Goal: Information Seeking & Learning: Learn about a topic

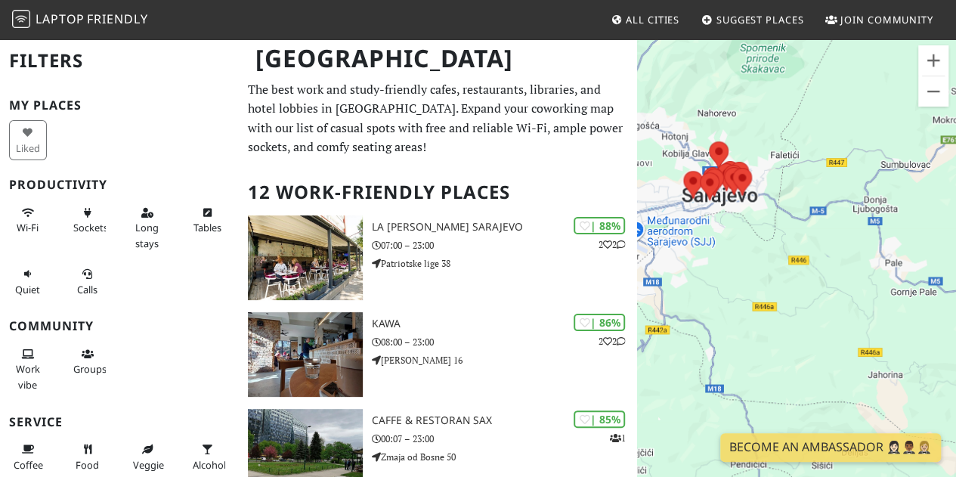
drag, startPoint x: 879, startPoint y: 293, endPoint x: 750, endPoint y: 219, distance: 148.4
click at [750, 219] on div at bounding box center [796, 276] width 319 height 477
click at [741, 208] on div at bounding box center [796, 276] width 319 height 477
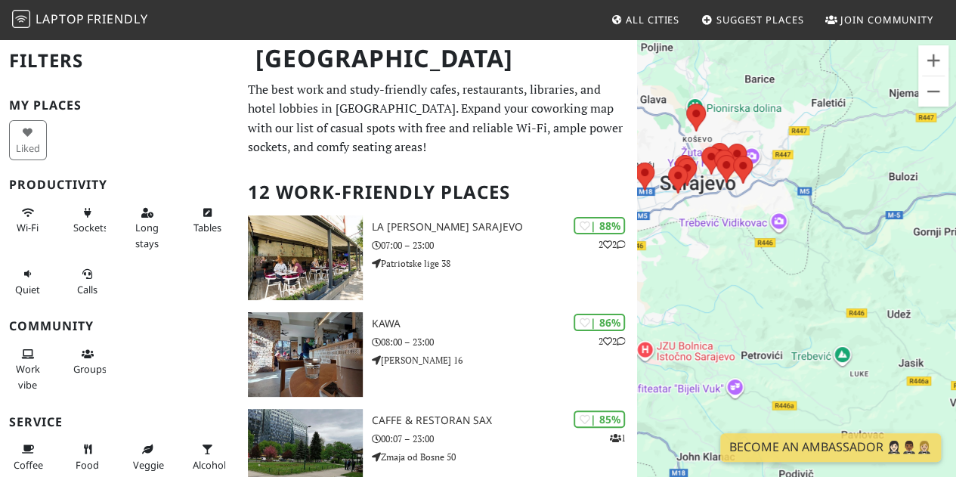
click at [771, 231] on div at bounding box center [796, 276] width 319 height 477
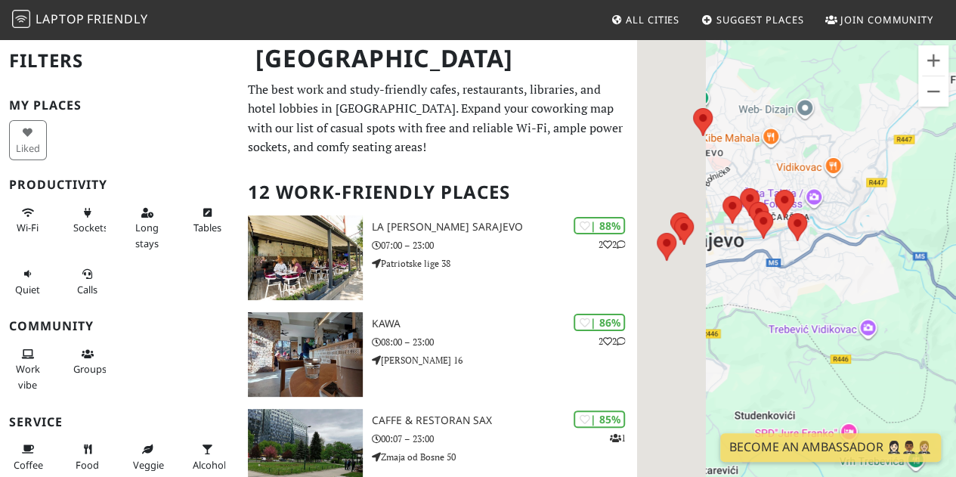
drag, startPoint x: 686, startPoint y: 172, endPoint x: 773, endPoint y: 285, distance: 143.4
click at [773, 285] on div at bounding box center [796, 276] width 319 height 477
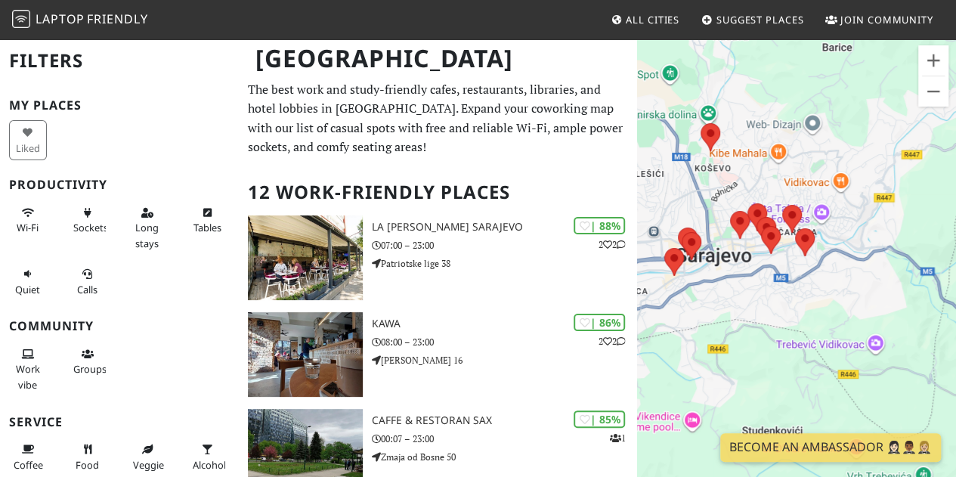
click at [773, 285] on div at bounding box center [796, 276] width 319 height 477
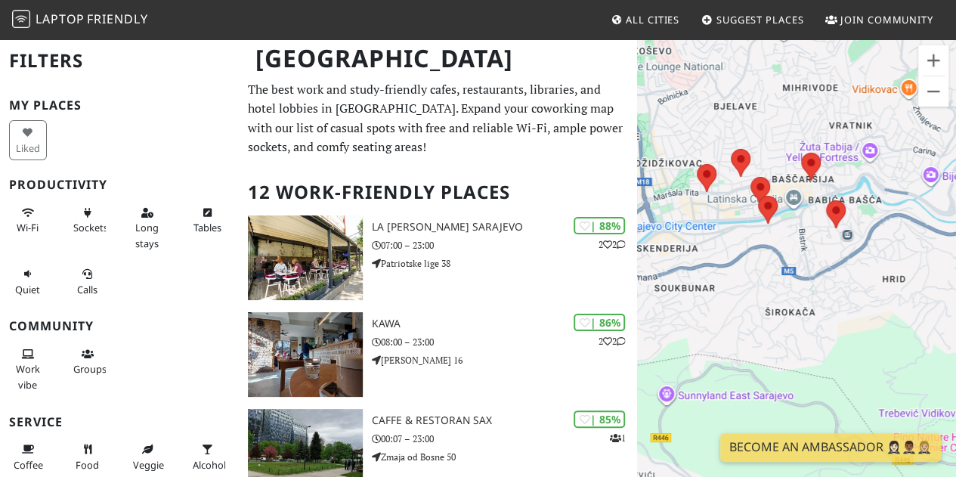
click at [792, 235] on div at bounding box center [796, 276] width 319 height 477
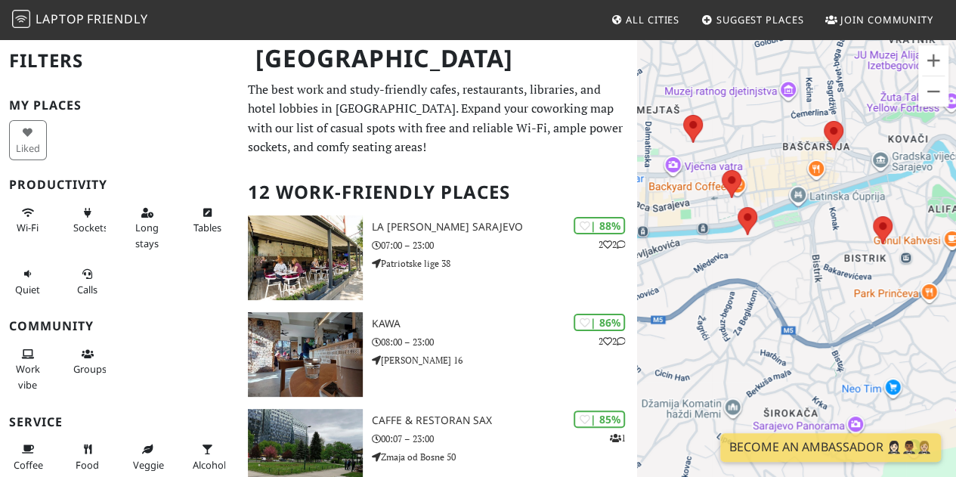
drag, startPoint x: 824, startPoint y: 209, endPoint x: 827, endPoint y: 241, distance: 31.9
click at [827, 241] on div at bounding box center [796, 276] width 319 height 477
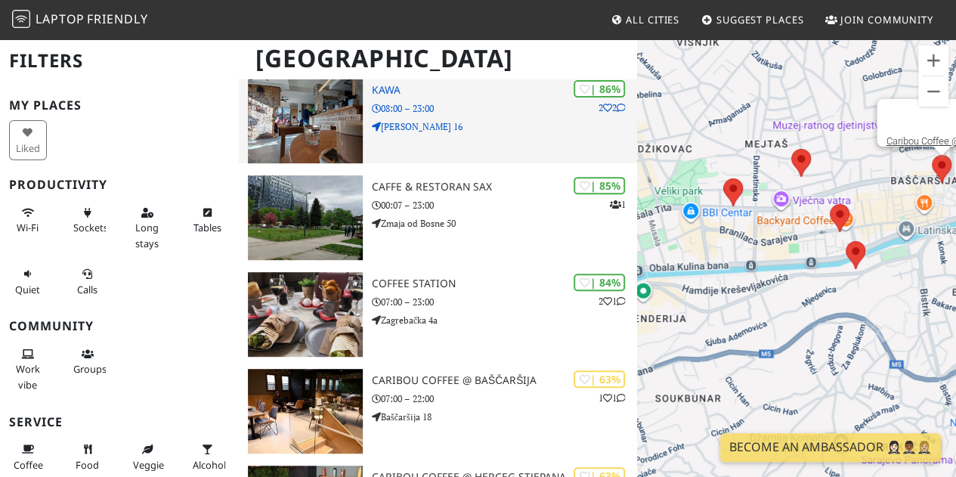
scroll to position [256, 0]
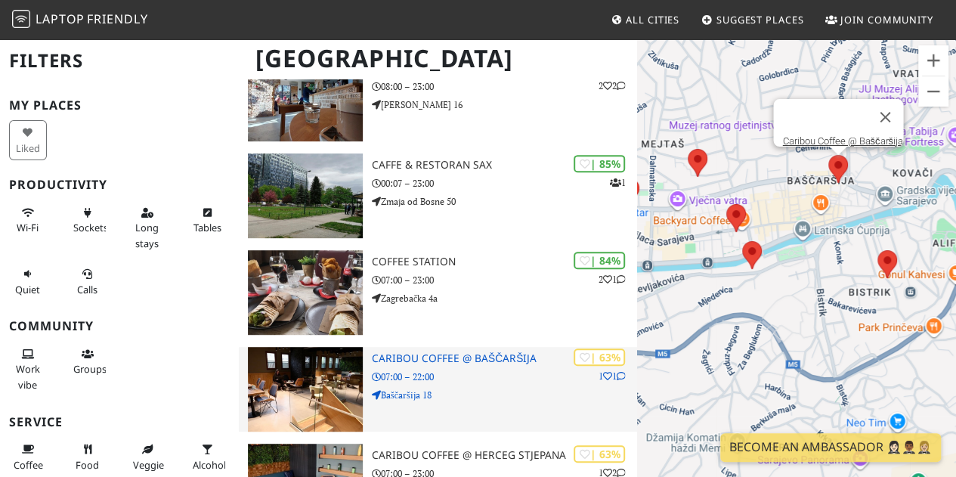
click at [473, 376] on p "07:00 – 22:00" at bounding box center [504, 377] width 265 height 14
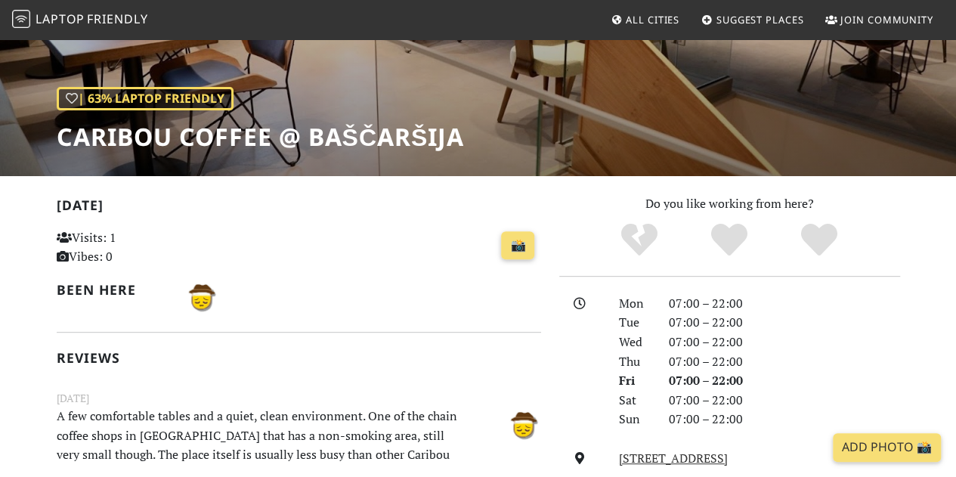
scroll to position [125, 0]
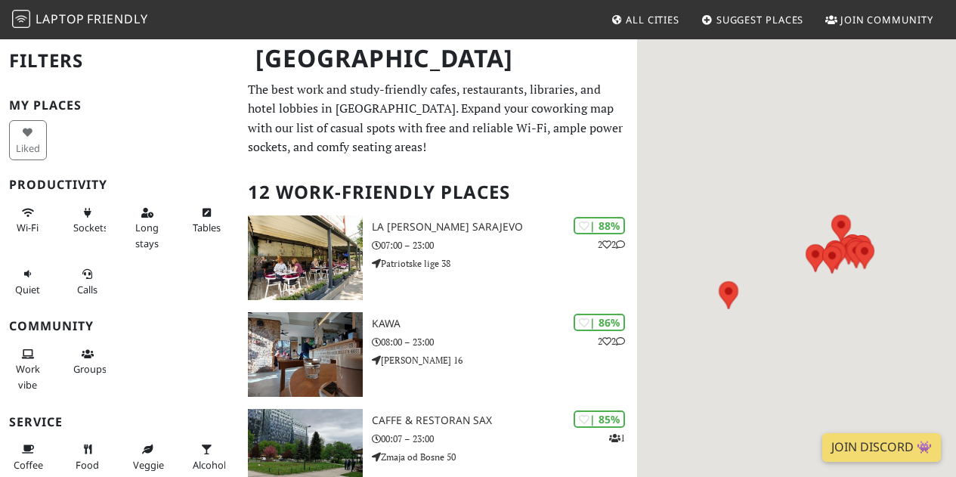
scroll to position [256, 0]
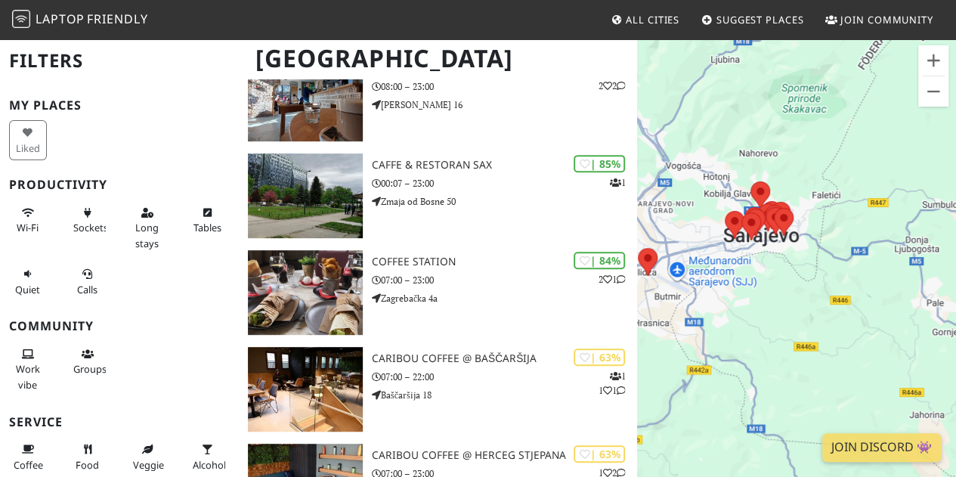
drag, startPoint x: 841, startPoint y: 297, endPoint x: 754, endPoint y: 264, distance: 93.1
click at [754, 264] on div at bounding box center [796, 276] width 319 height 477
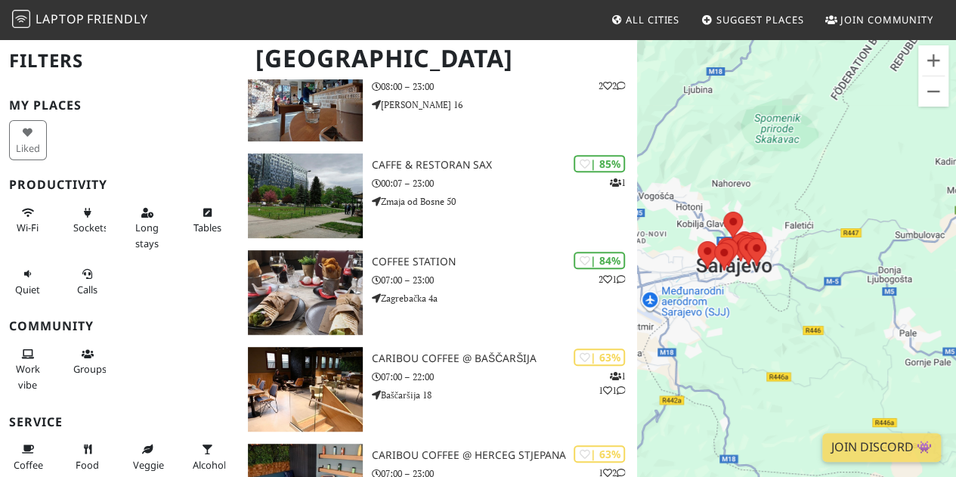
click at [785, 274] on div at bounding box center [796, 276] width 319 height 477
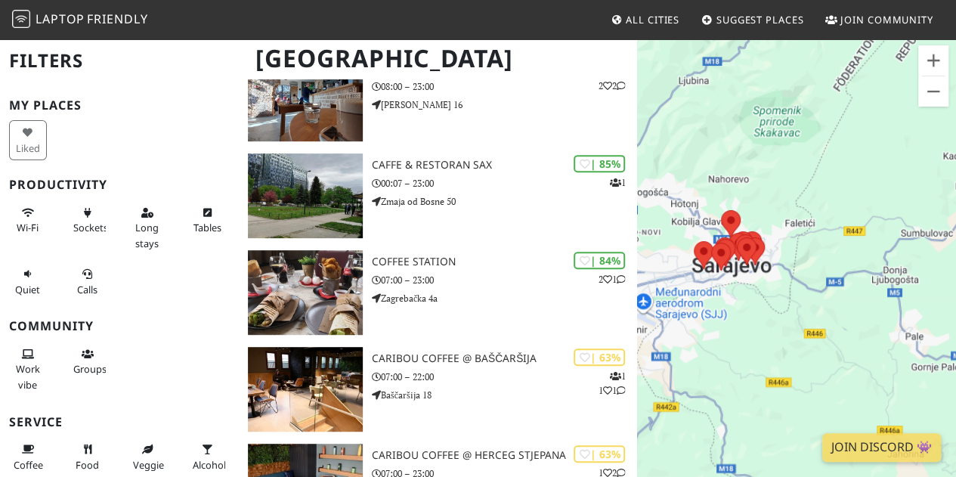
click at [785, 274] on div at bounding box center [796, 276] width 319 height 477
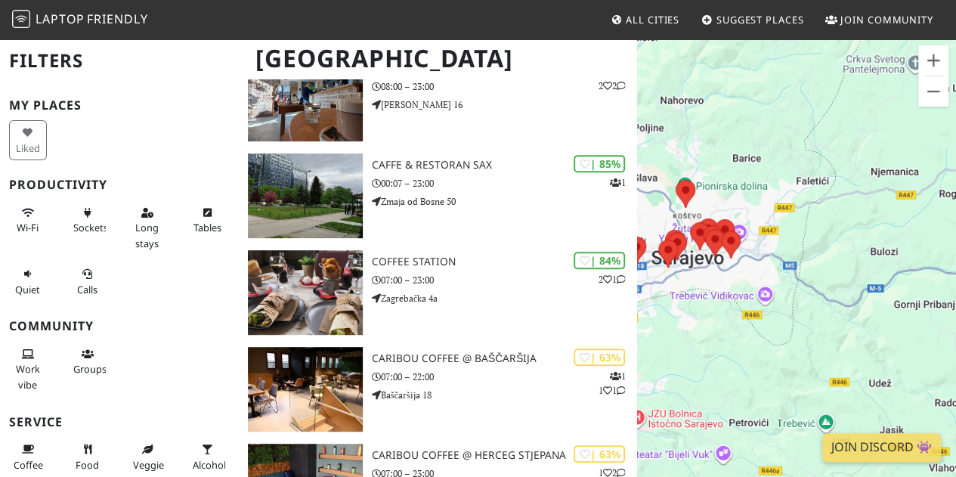
click at [785, 274] on div at bounding box center [796, 276] width 319 height 477
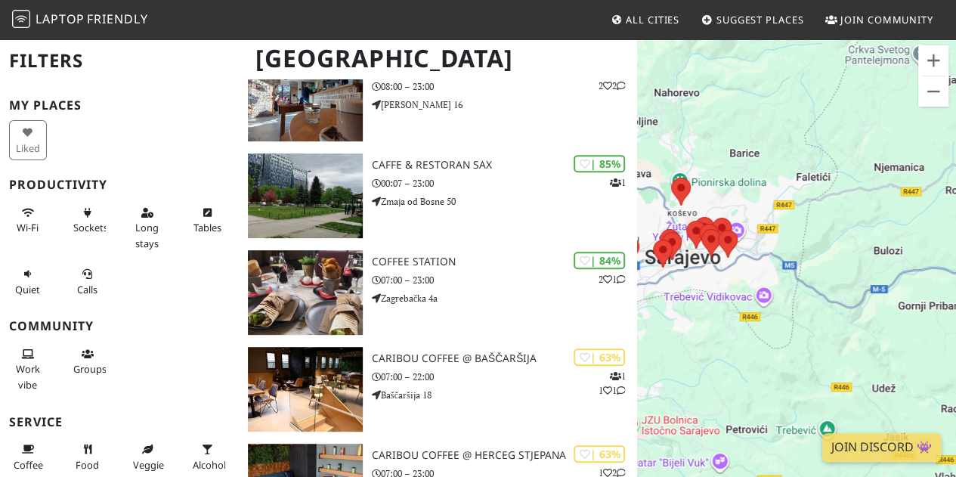
click at [785, 274] on div at bounding box center [796, 276] width 319 height 477
click at [730, 279] on div at bounding box center [796, 276] width 319 height 477
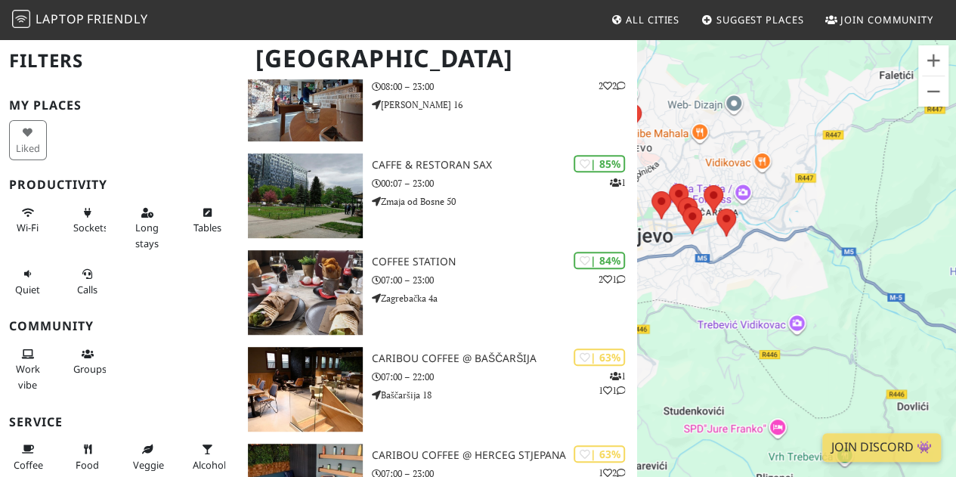
click at [724, 274] on div at bounding box center [796, 276] width 319 height 477
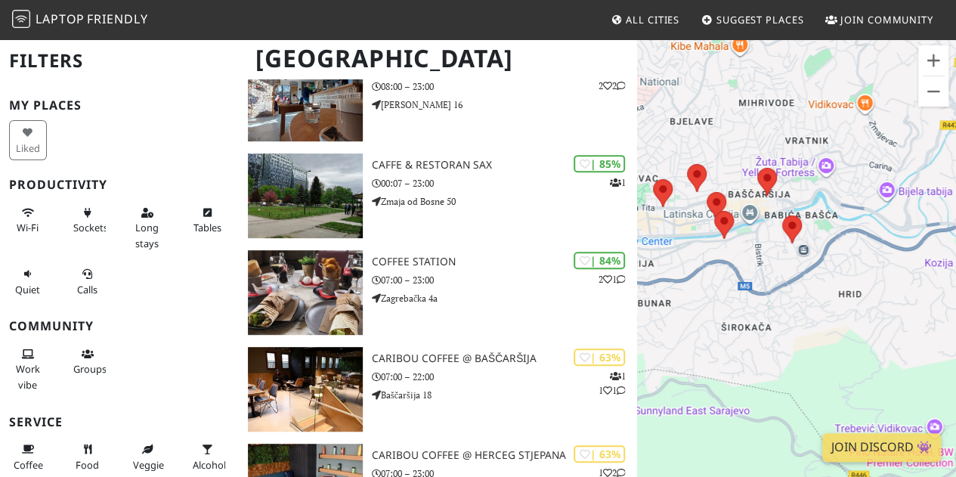
click at [797, 293] on div at bounding box center [796, 276] width 319 height 477
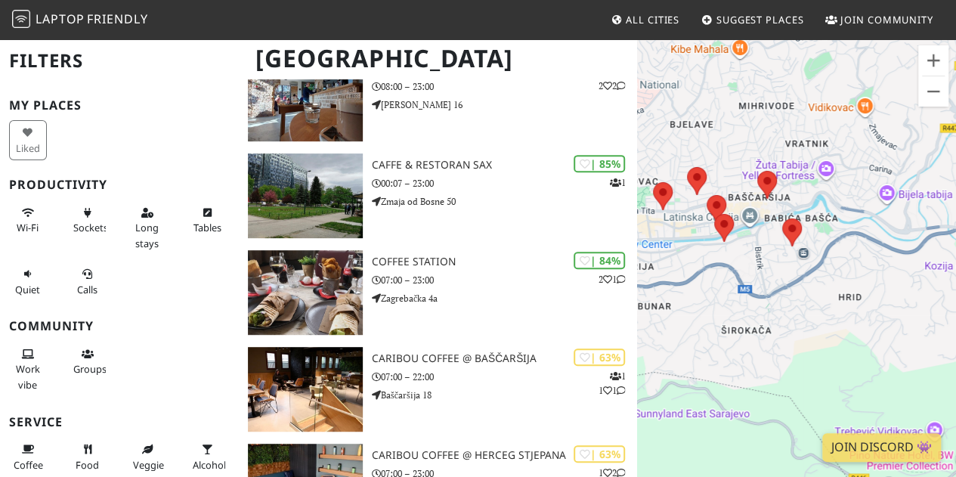
click at [797, 293] on div at bounding box center [796, 276] width 319 height 477
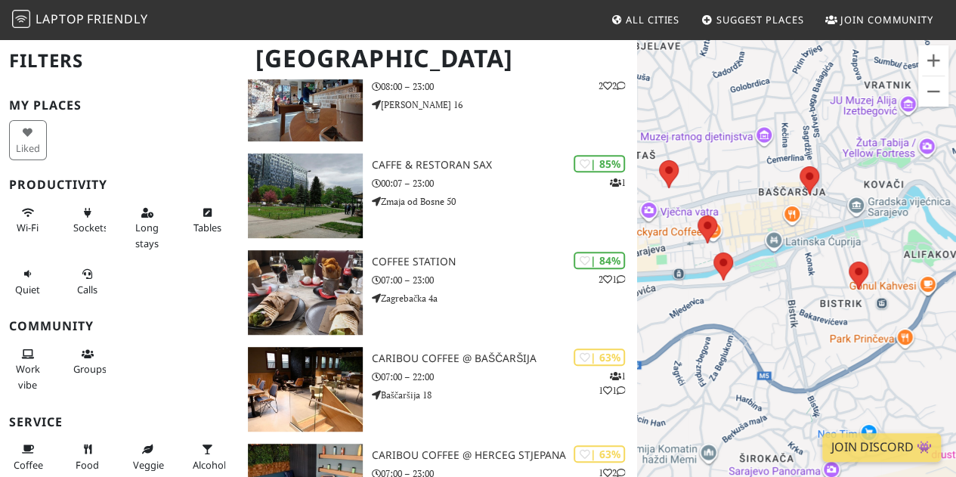
click at [844, 320] on div at bounding box center [796, 276] width 319 height 477
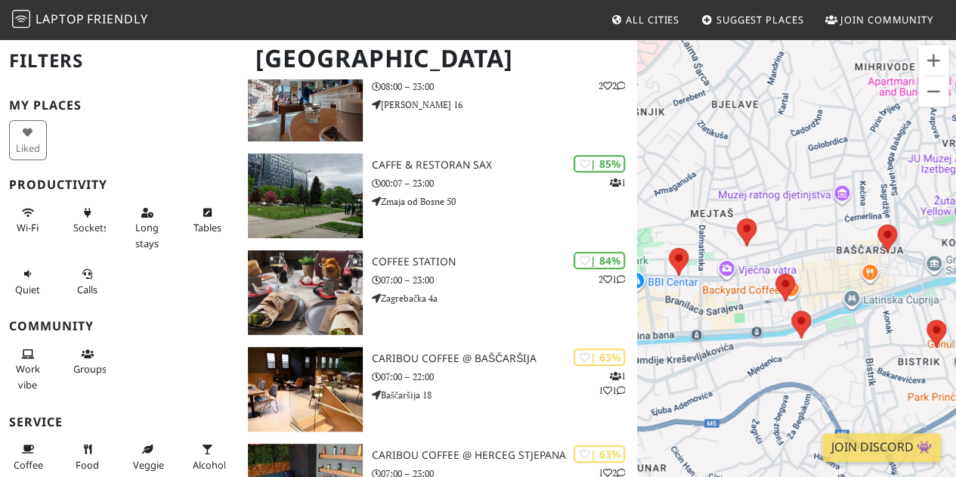
drag, startPoint x: 739, startPoint y: 204, endPoint x: 820, endPoint y: 265, distance: 101.5
click at [820, 265] on div at bounding box center [796, 276] width 319 height 477
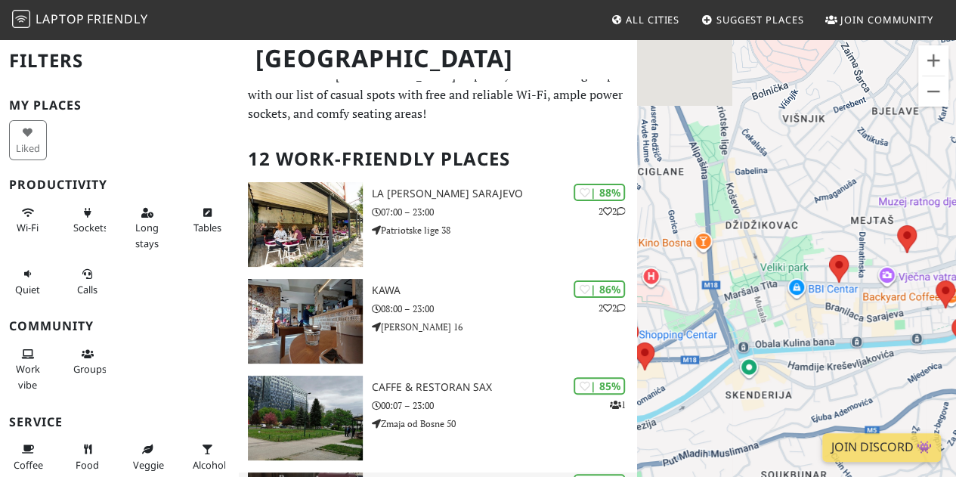
scroll to position [27, 0]
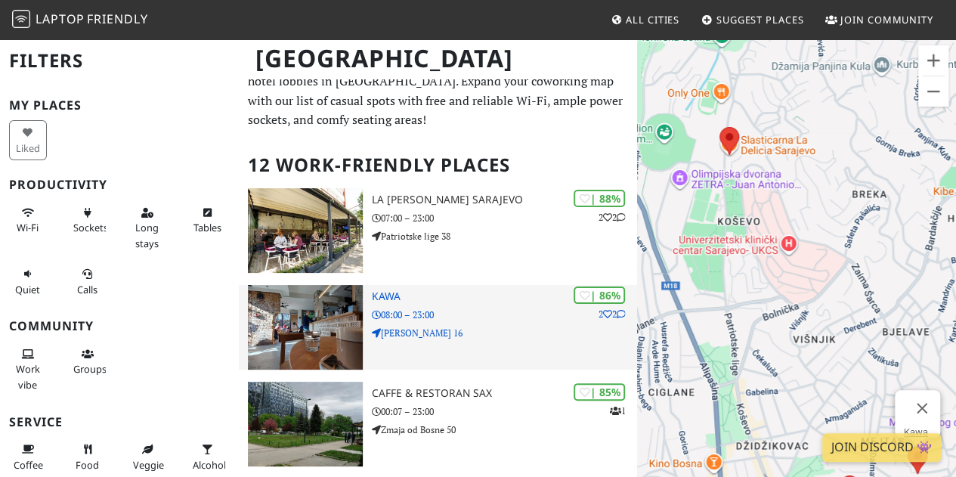
click at [316, 330] on img at bounding box center [305, 327] width 115 height 85
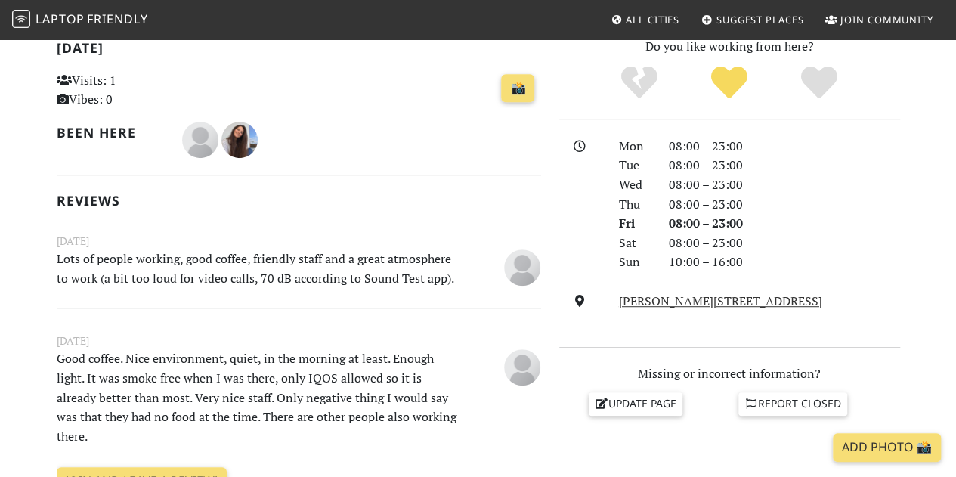
scroll to position [334, 0]
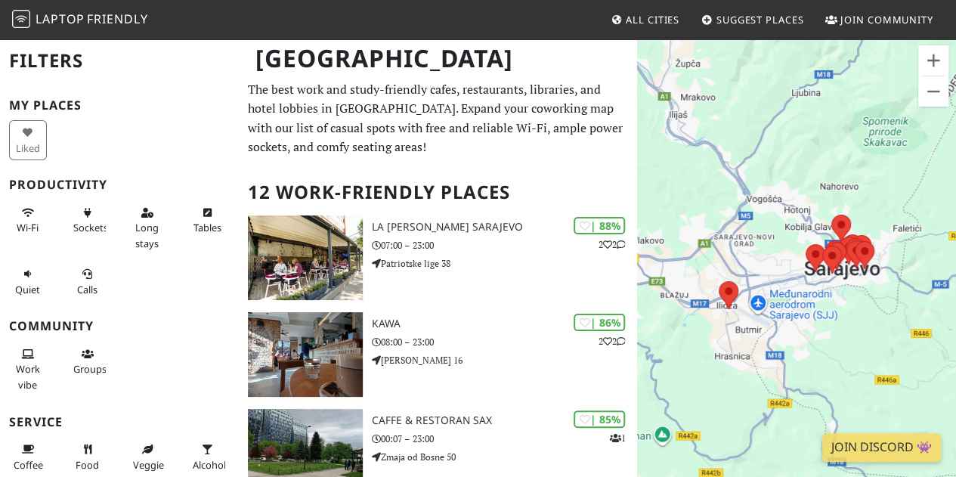
click at [756, 253] on div at bounding box center [796, 276] width 319 height 477
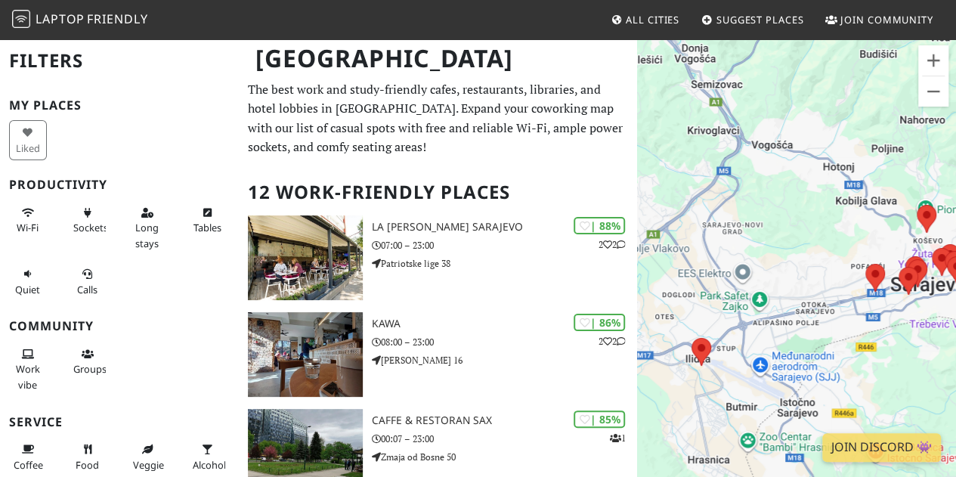
drag, startPoint x: 823, startPoint y: 243, endPoint x: 698, endPoint y: 266, distance: 126.9
click at [698, 266] on div at bounding box center [796, 276] width 319 height 477
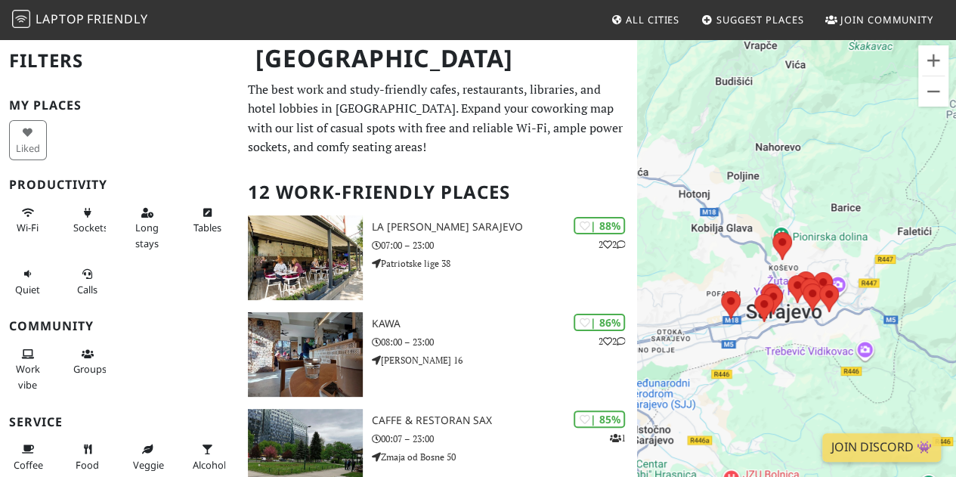
click at [734, 244] on div at bounding box center [796, 276] width 319 height 477
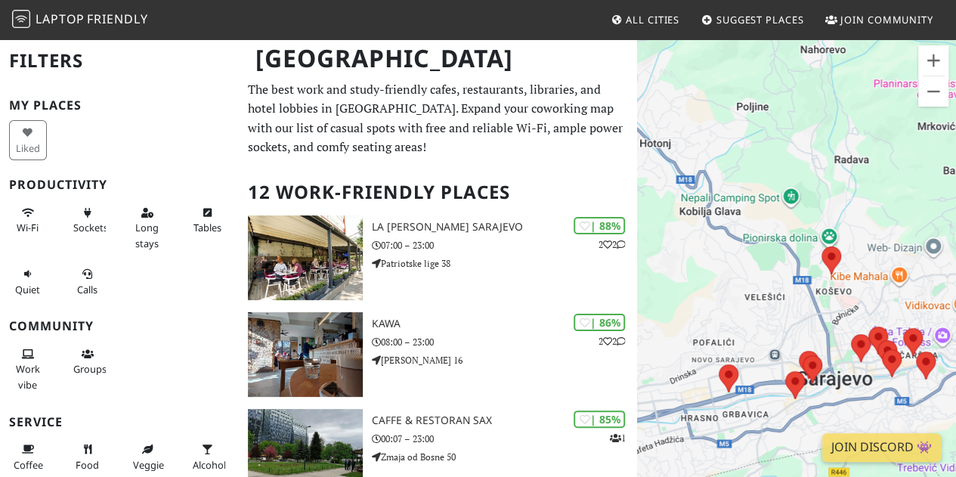
click at [763, 310] on div at bounding box center [796, 276] width 319 height 477
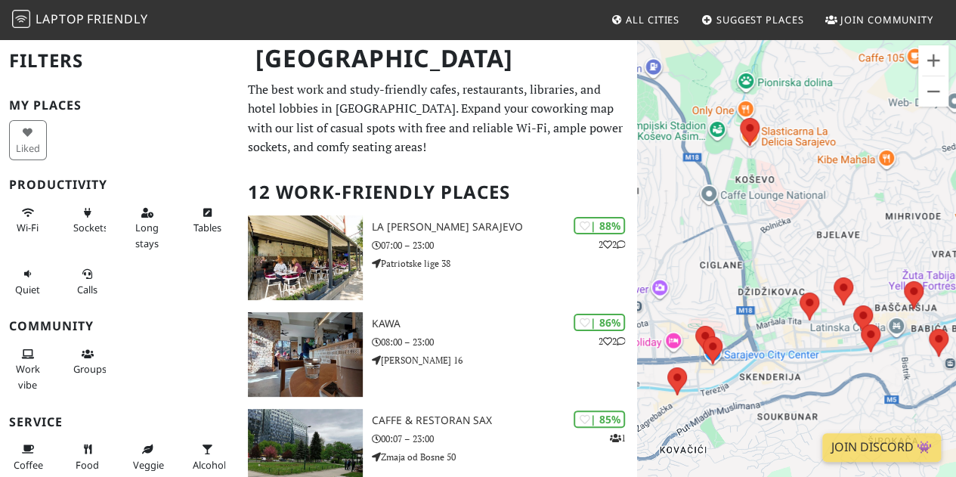
drag, startPoint x: 811, startPoint y: 290, endPoint x: 661, endPoint y: 197, distance: 177.3
click at [661, 197] on div at bounding box center [796, 276] width 319 height 477
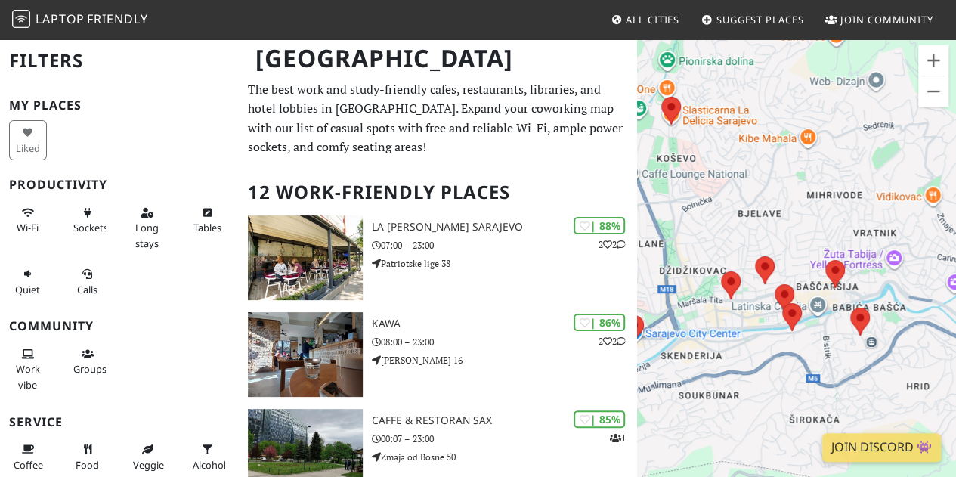
drag, startPoint x: 794, startPoint y: 285, endPoint x: 723, endPoint y: 232, distance: 88.6
click at [723, 232] on div at bounding box center [796, 276] width 319 height 477
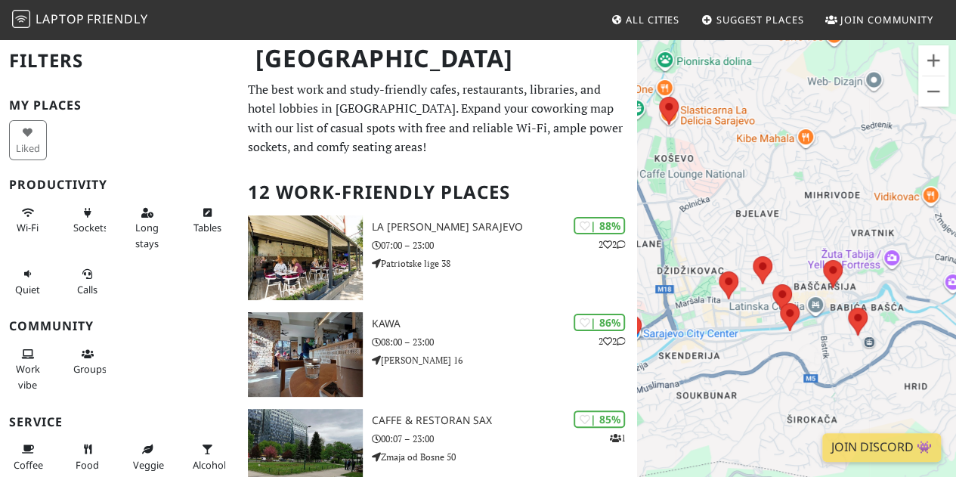
click at [751, 236] on div at bounding box center [796, 276] width 319 height 477
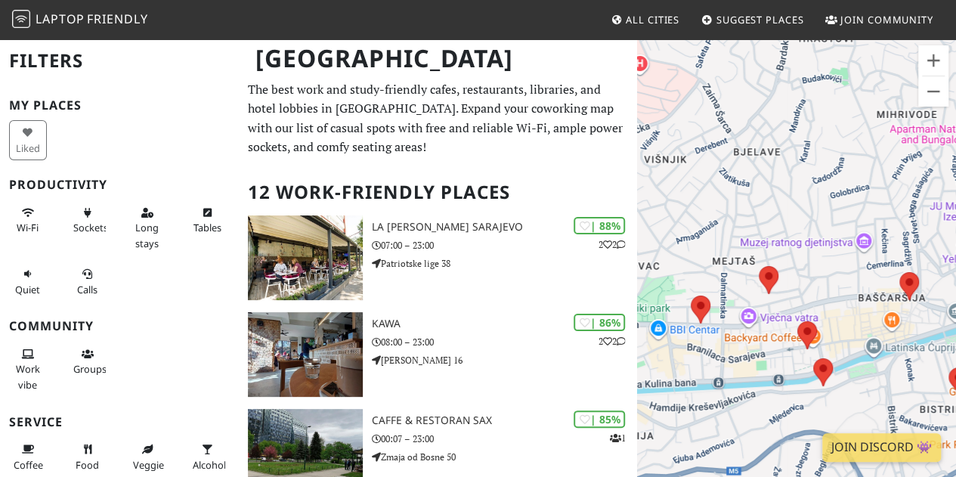
drag, startPoint x: 812, startPoint y: 273, endPoint x: 802, endPoint y: 206, distance: 67.3
click at [802, 206] on div at bounding box center [796, 276] width 319 height 477
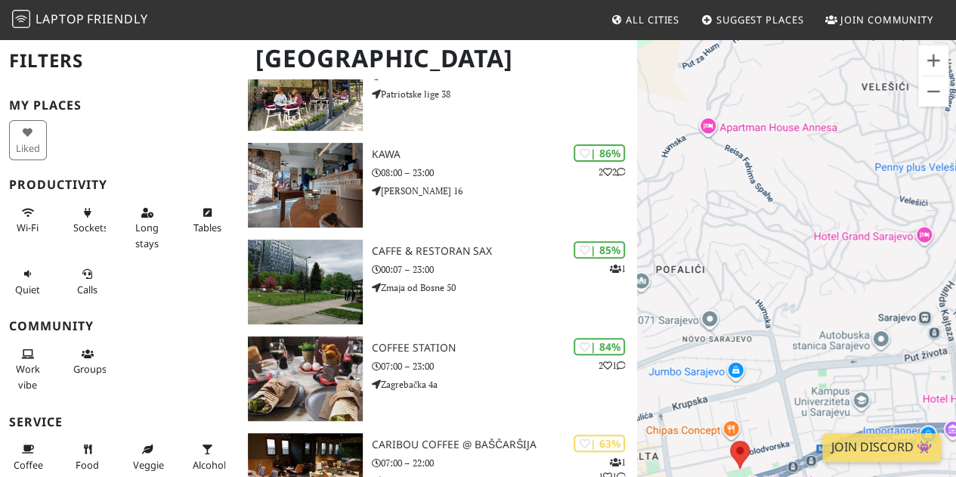
scroll to position [172, 0]
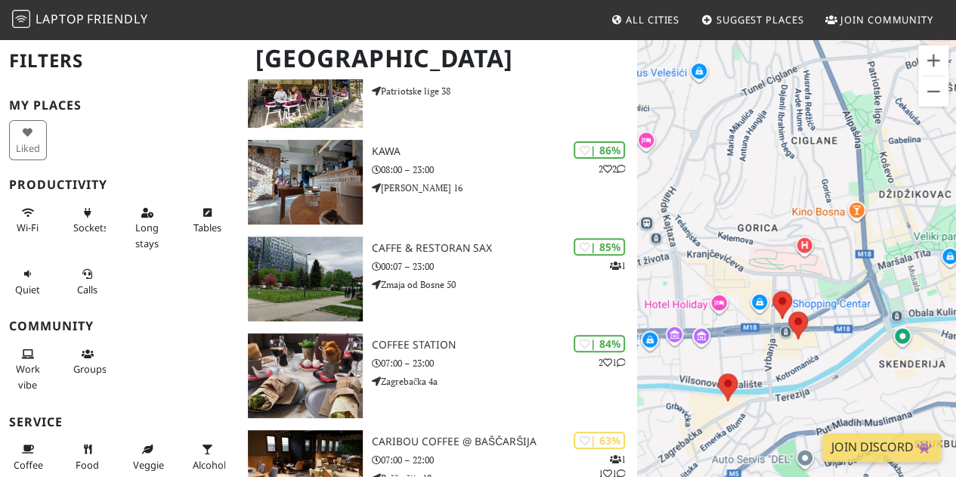
drag, startPoint x: 842, startPoint y: 262, endPoint x: 670, endPoint y: 181, distance: 190.7
click at [670, 181] on div at bounding box center [796, 276] width 319 height 477
